Goal: Information Seeking & Learning: Learn about a topic

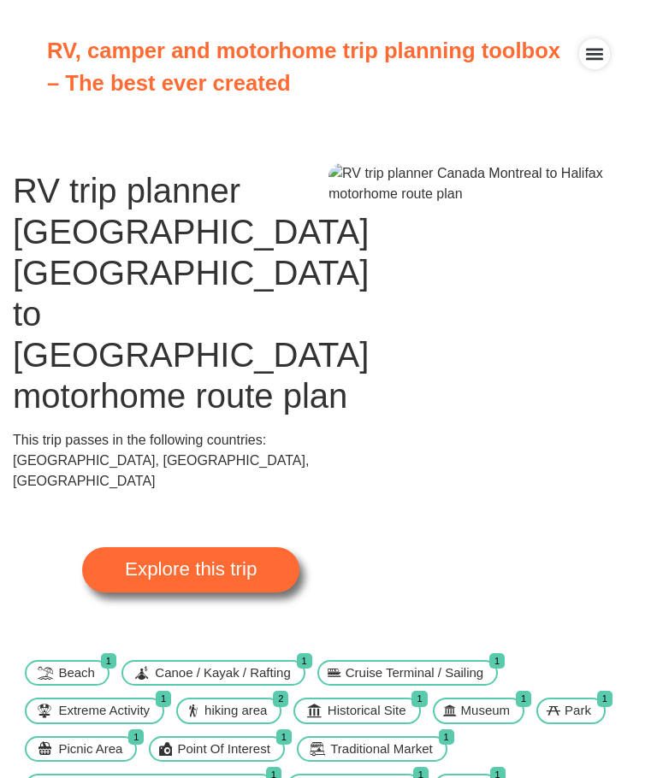
click at [210, 560] on span "Explore this trip" at bounding box center [191, 569] width 132 height 19
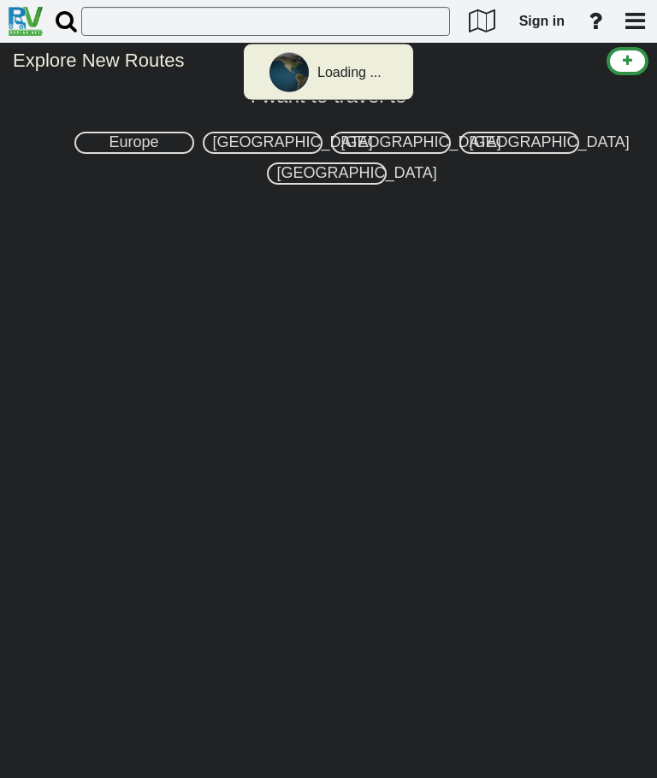
select select "number:8"
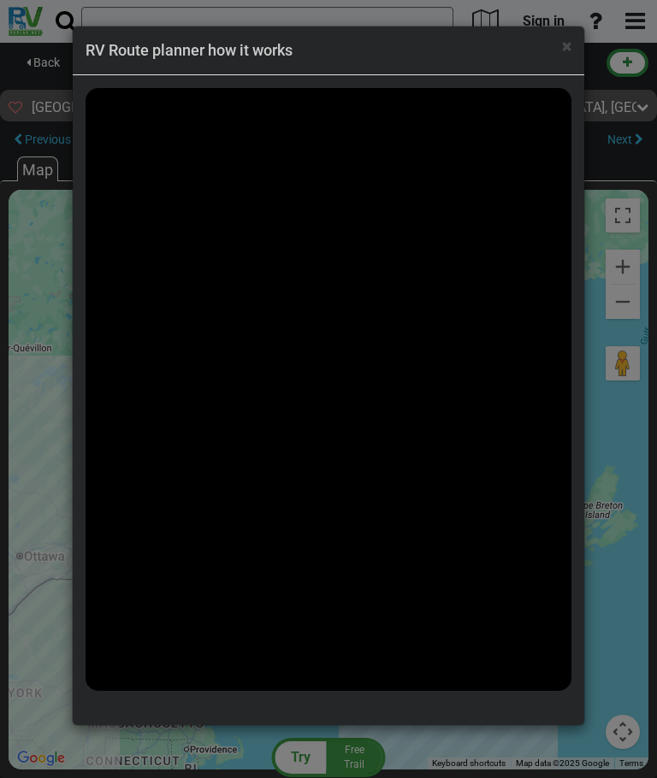
click at [569, 44] on span "×" at bounding box center [566, 46] width 9 height 21
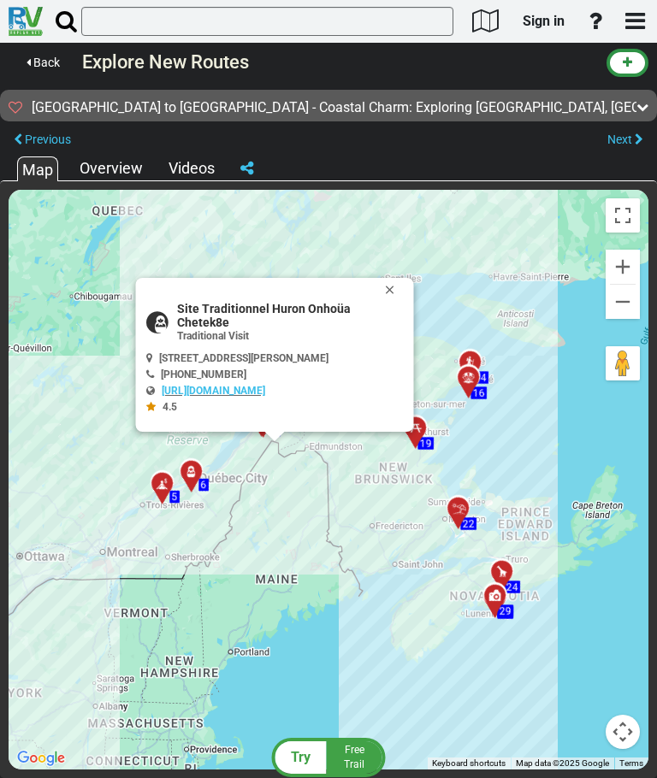
click at [248, 389] on link "http://www.huron-wendat.qc.ca/" at bounding box center [213, 391] width 103 height 12
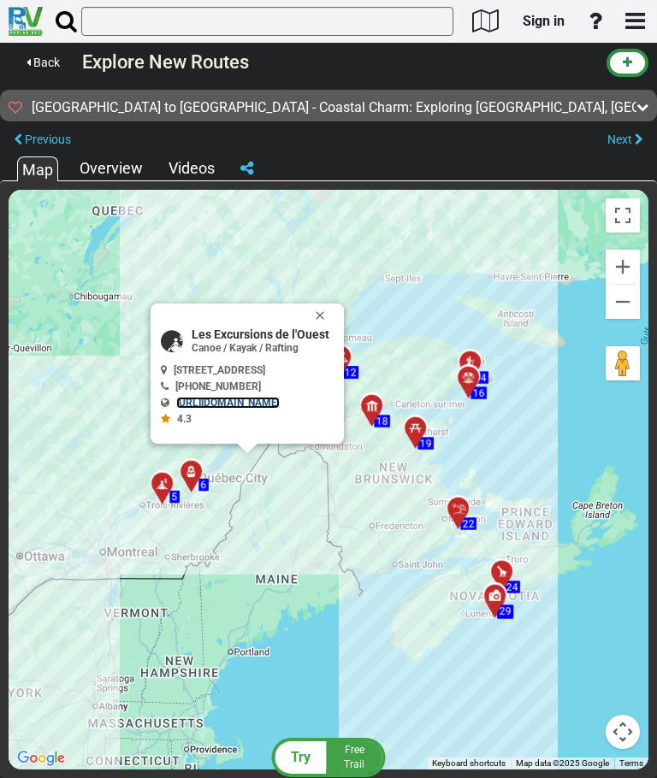
click at [280, 401] on link "http://www.lesexcursionsdelouest.com" at bounding box center [227, 403] width 103 height 12
click at [333, 310] on button "Close" at bounding box center [323, 316] width 21 height 24
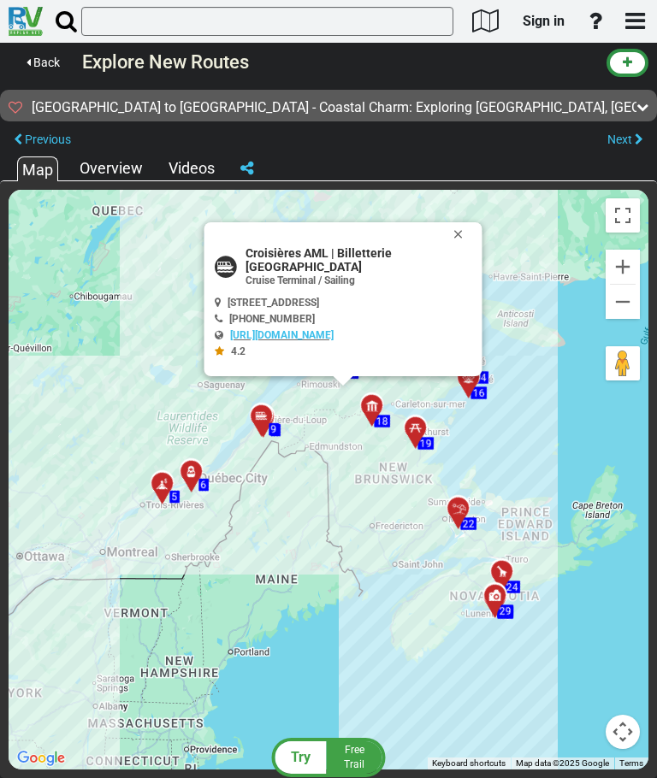
click at [470, 222] on button "Close" at bounding box center [461, 234] width 21 height 24
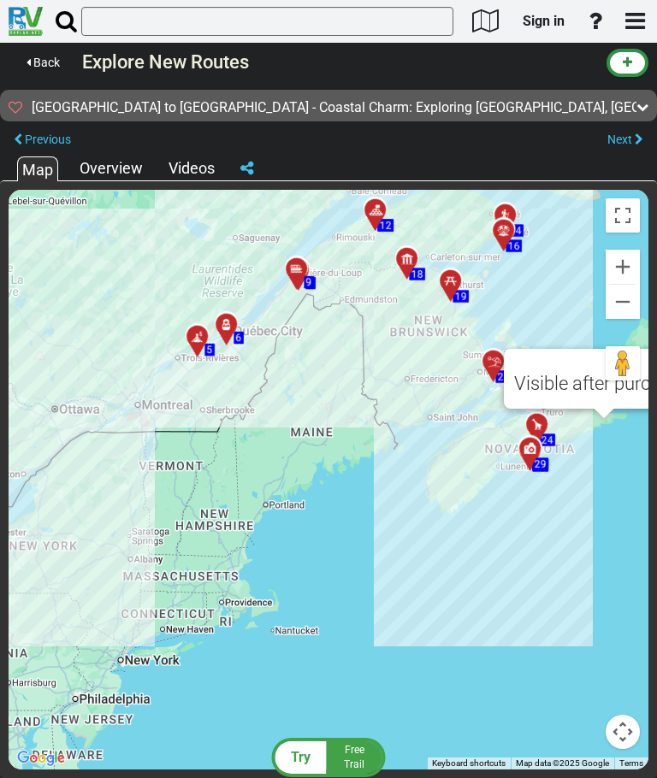
click at [121, 173] on div "Overview" at bounding box center [111, 168] width 72 height 22
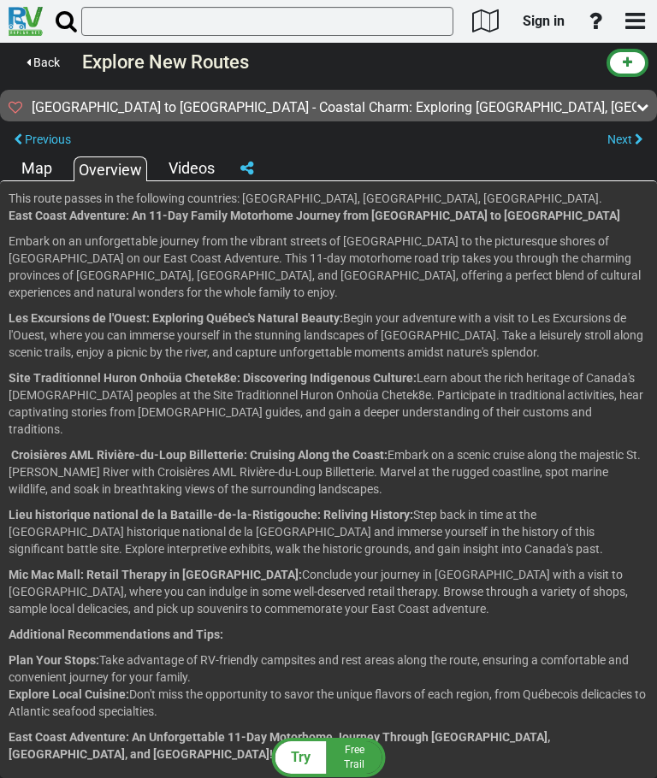
click at [44, 58] on span "Back" at bounding box center [46, 63] width 27 height 14
